Goal: Information Seeking & Learning: Learn about a topic

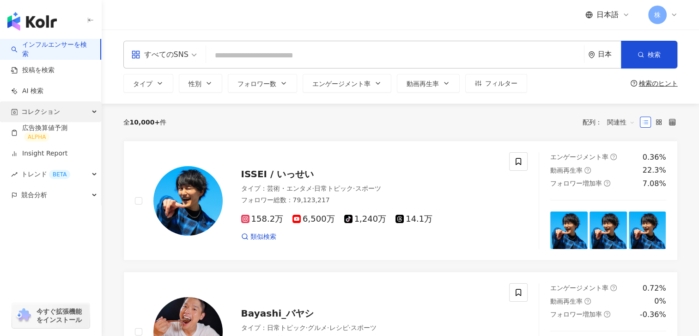
click at [38, 113] on span "コレクション" at bounding box center [40, 111] width 39 height 21
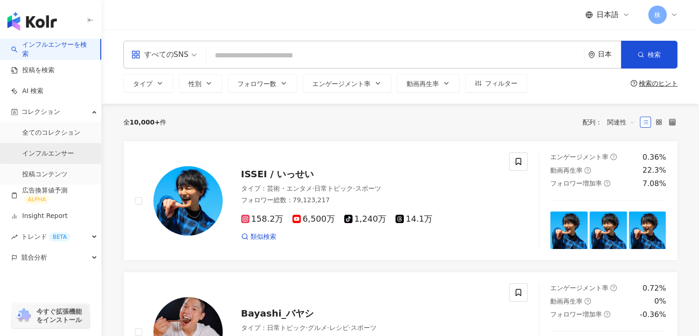
click at [52, 152] on link "インフルエンサー" at bounding box center [48, 153] width 52 height 9
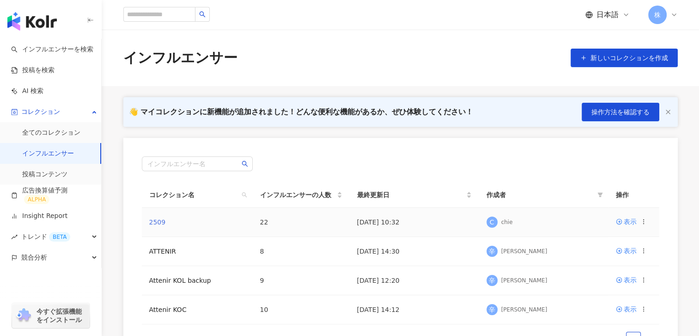
click at [156, 225] on link "2509" at bounding box center [157, 221] width 17 height 7
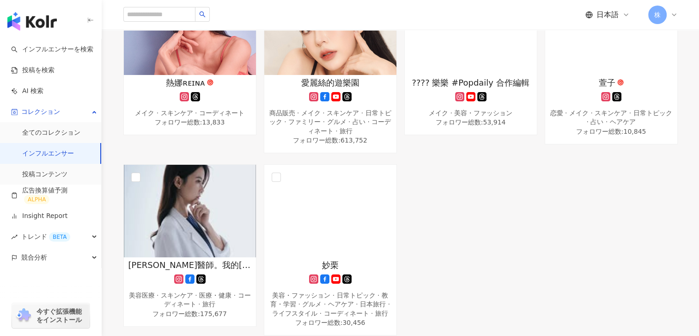
scroll to position [901, 0]
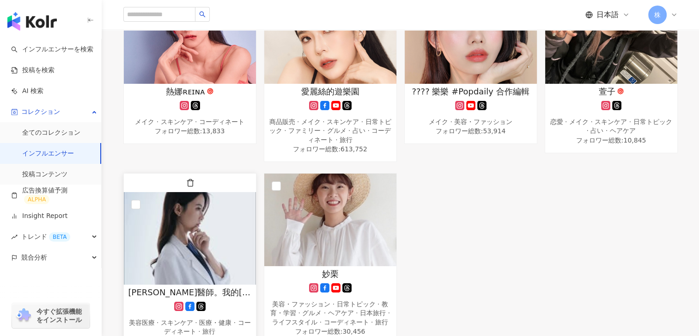
click at [163, 286] on span "[PERSON_NAME]醫師。我的[PERSON_NAME]誌。" at bounding box center [190, 292] width 123 height 12
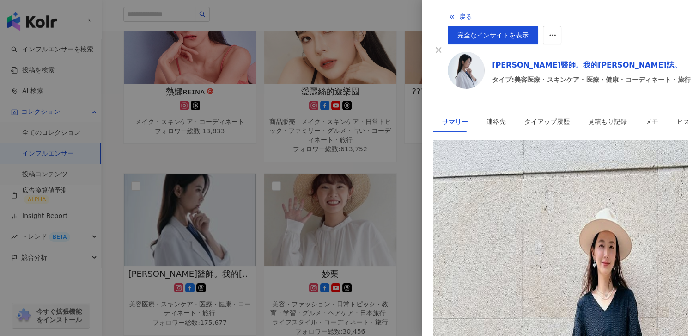
scroll to position [137, 0]
click at [330, 242] on div at bounding box center [349, 168] width 699 height 336
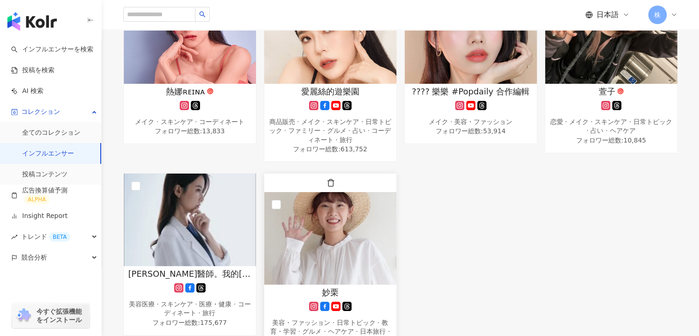
click at [335, 286] on span "妙栗" at bounding box center [330, 292] width 17 height 12
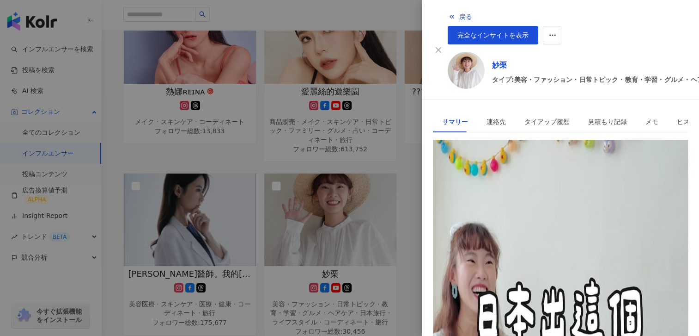
scroll to position [47, 0]
click at [515, 177] on div "[URL][DOMAIN_NAME]" at bounding box center [478, 182] width 72 height 10
click at [410, 156] on div at bounding box center [349, 168] width 699 height 336
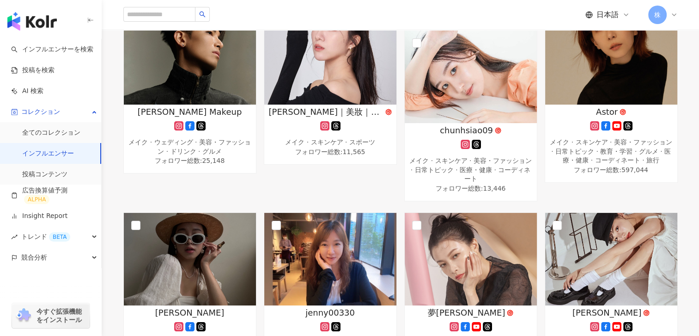
scroll to position [124, 0]
